Goal: Find contact information: Find contact information

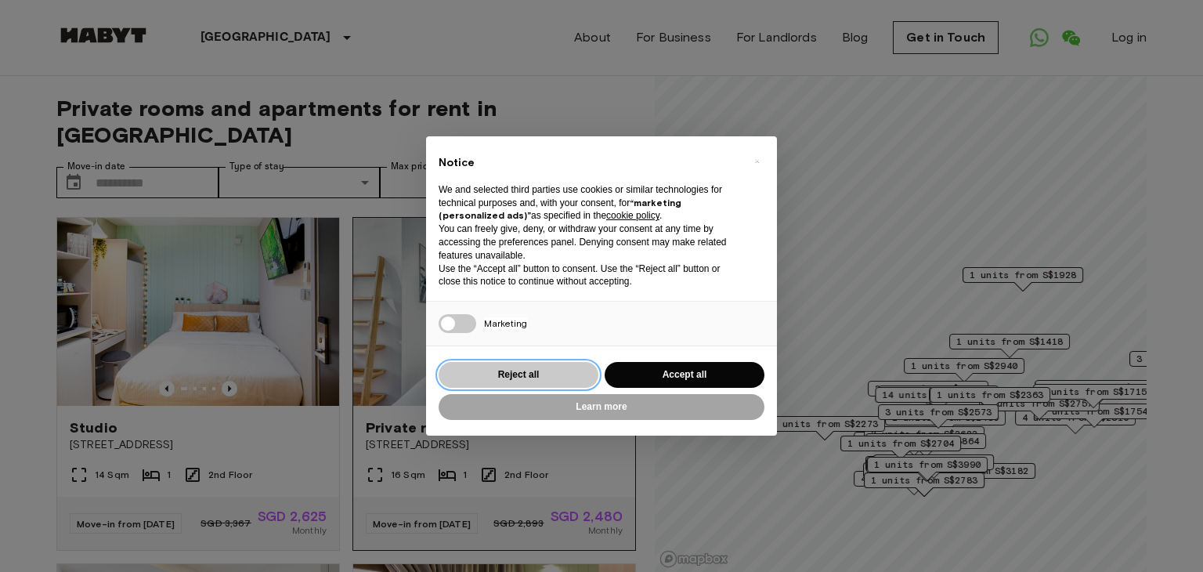
click at [497, 371] on button "Reject all" at bounding box center [519, 375] width 160 height 26
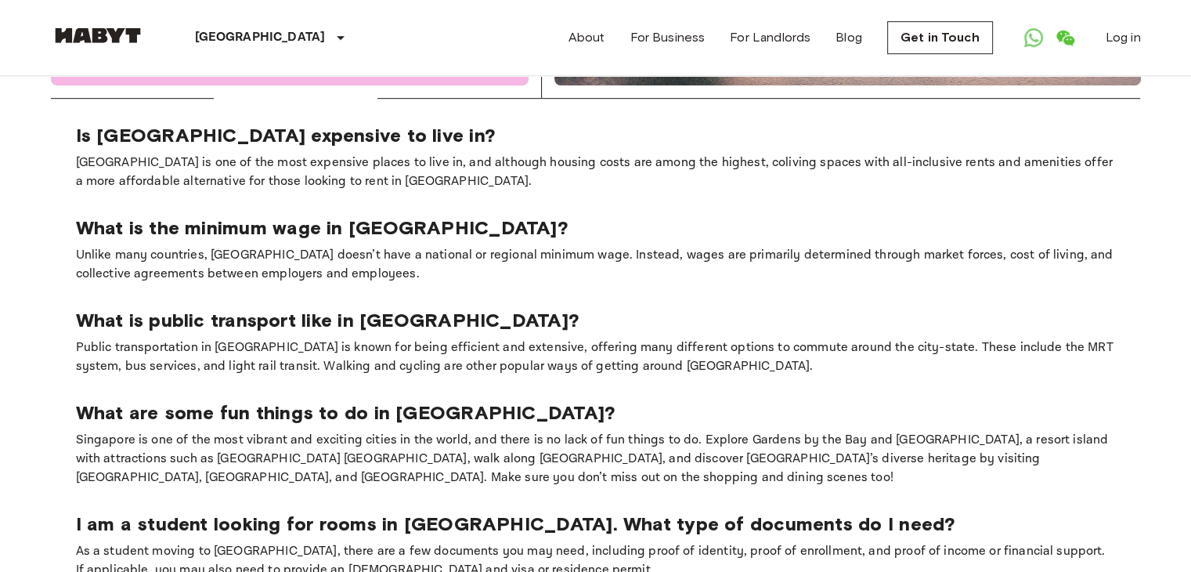
scroll to position [2514, 0]
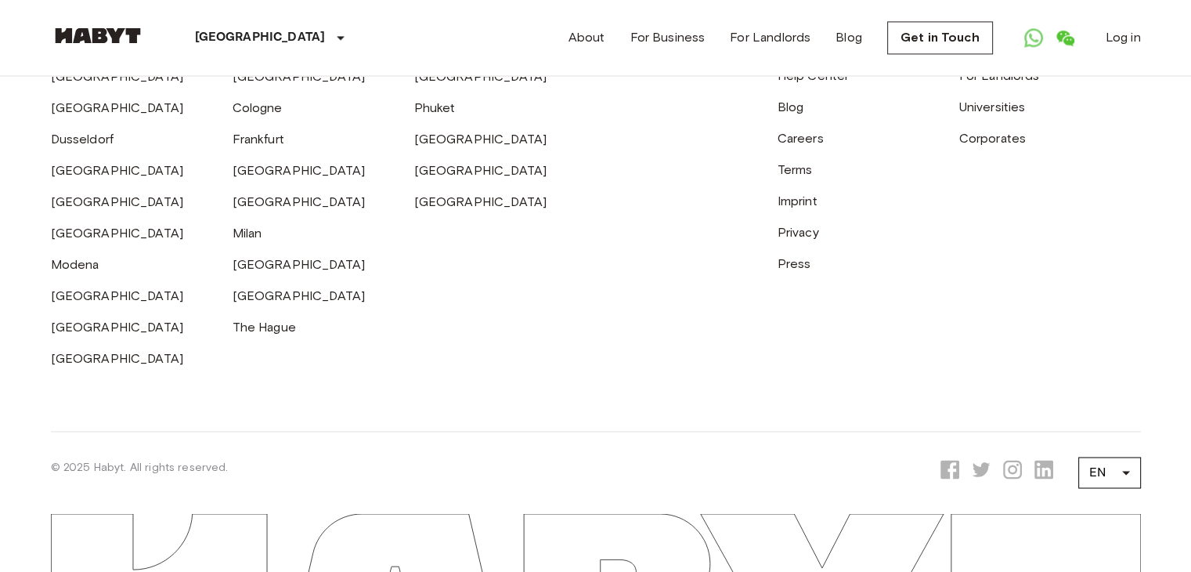
click at [1044, 460] on icon "Opens a new tab to Habyt LinkedIn page" at bounding box center [1044, 469] width 19 height 19
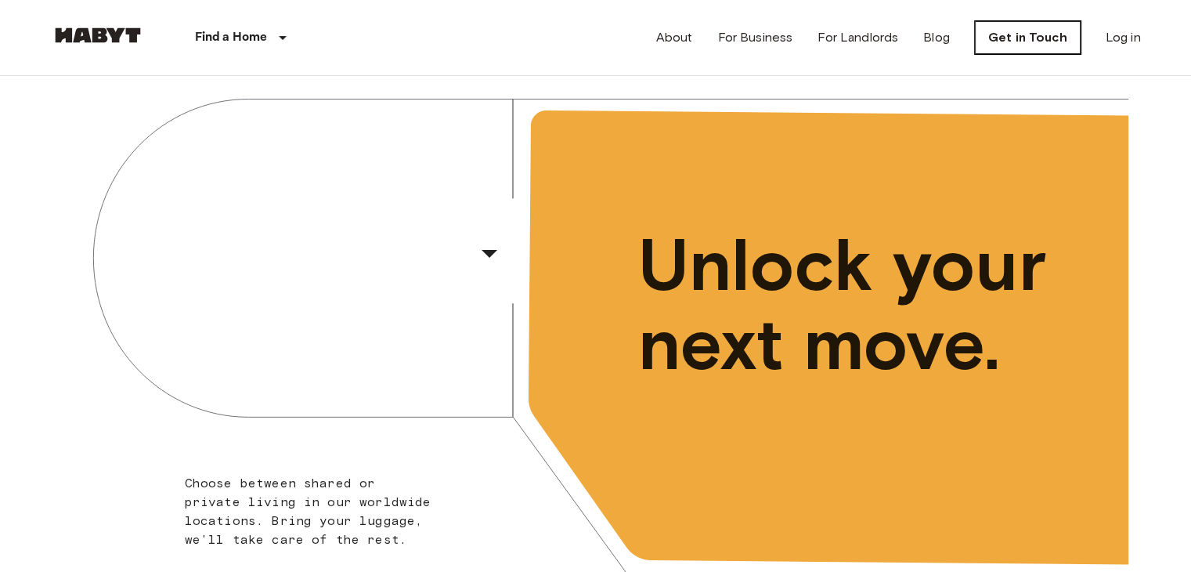
click at [1037, 35] on link "Get in Touch" at bounding box center [1028, 37] width 106 height 33
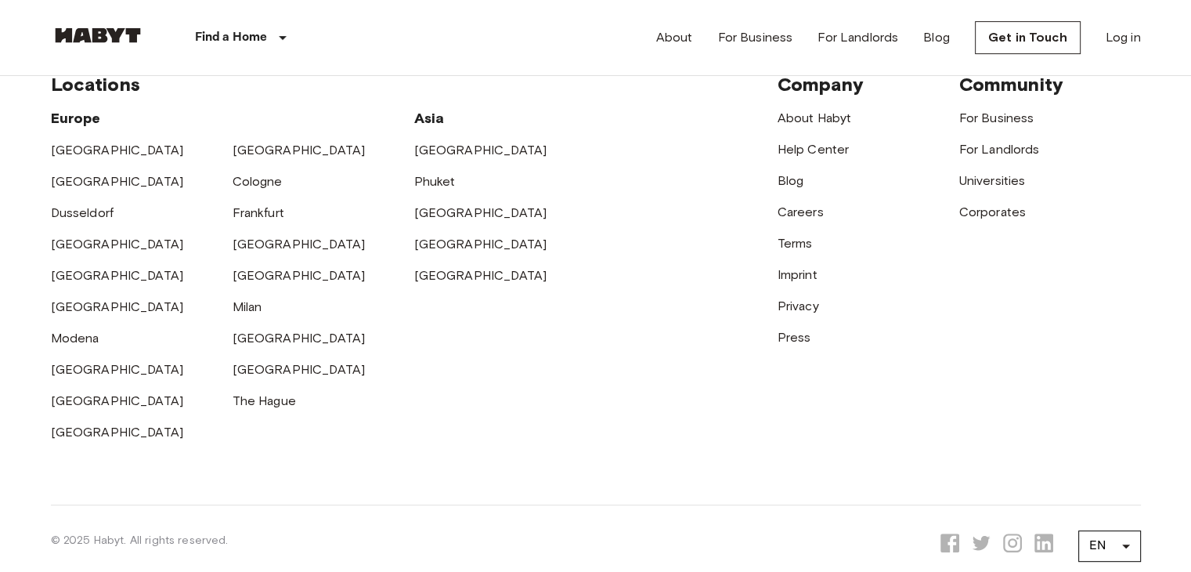
scroll to position [772, 0]
